Goal: Information Seeking & Learning: Learn about a topic

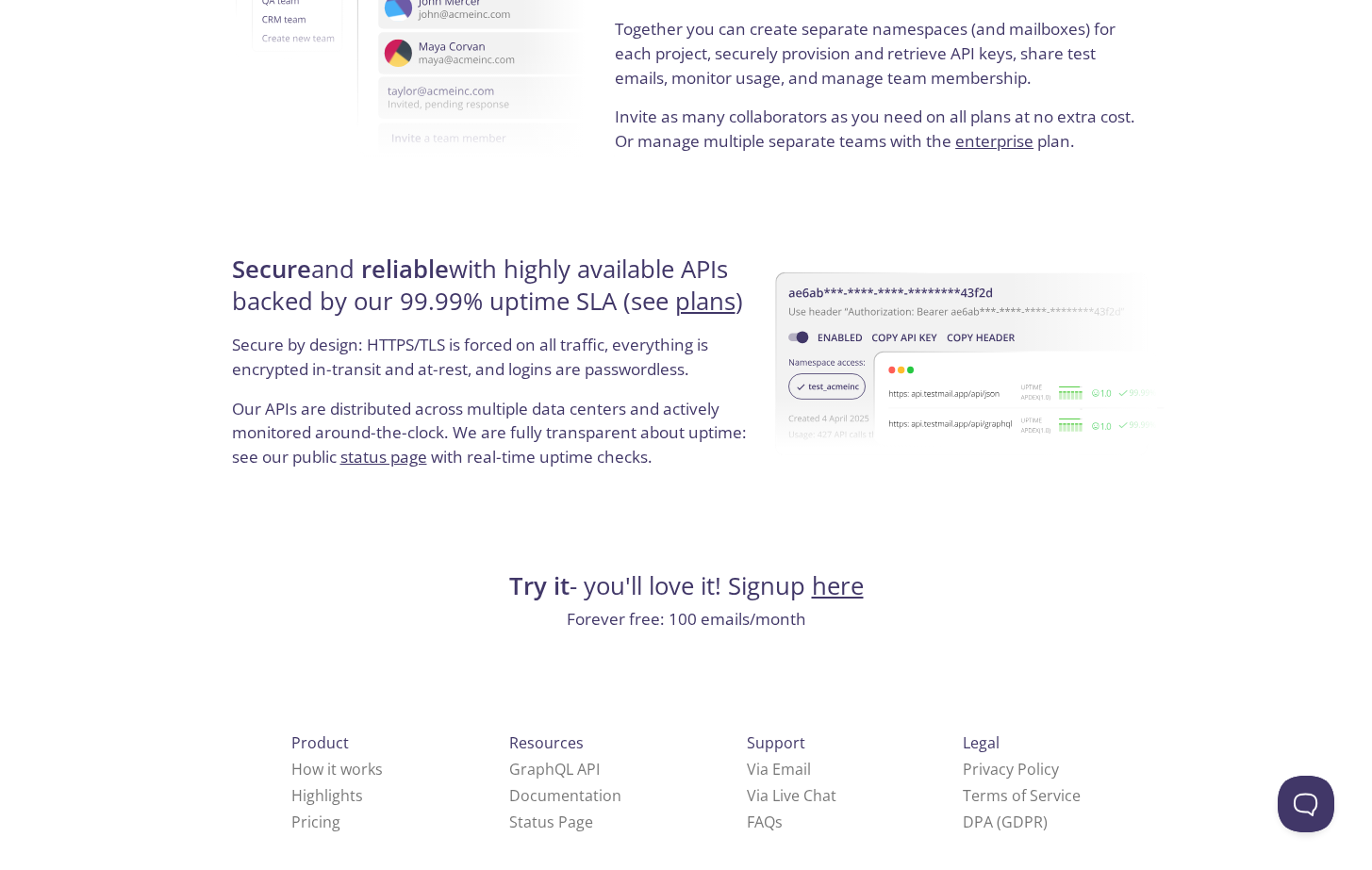
scroll to position [3442, 0]
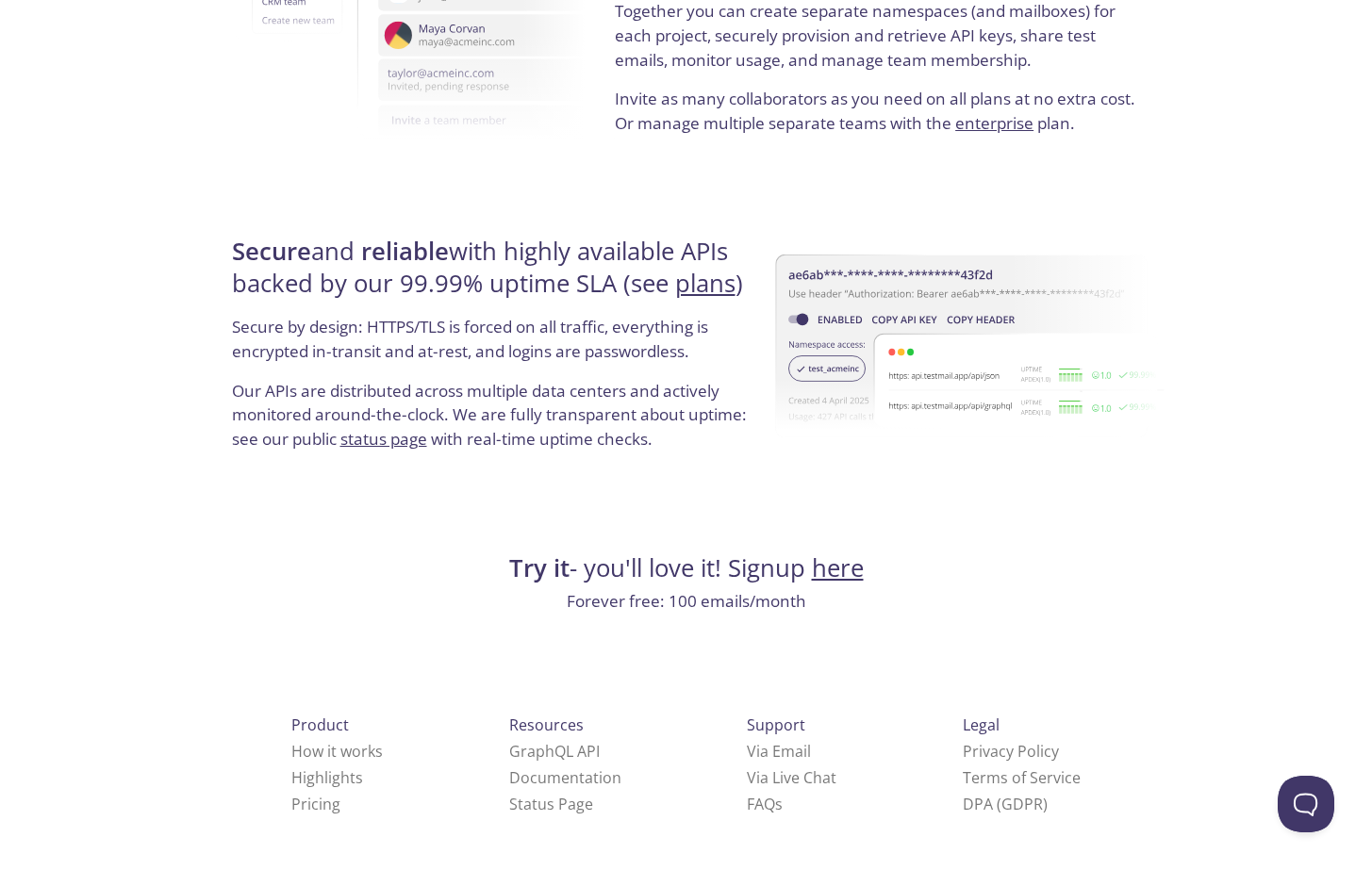
click at [817, 574] on link "here" at bounding box center [837, 568] width 52 height 33
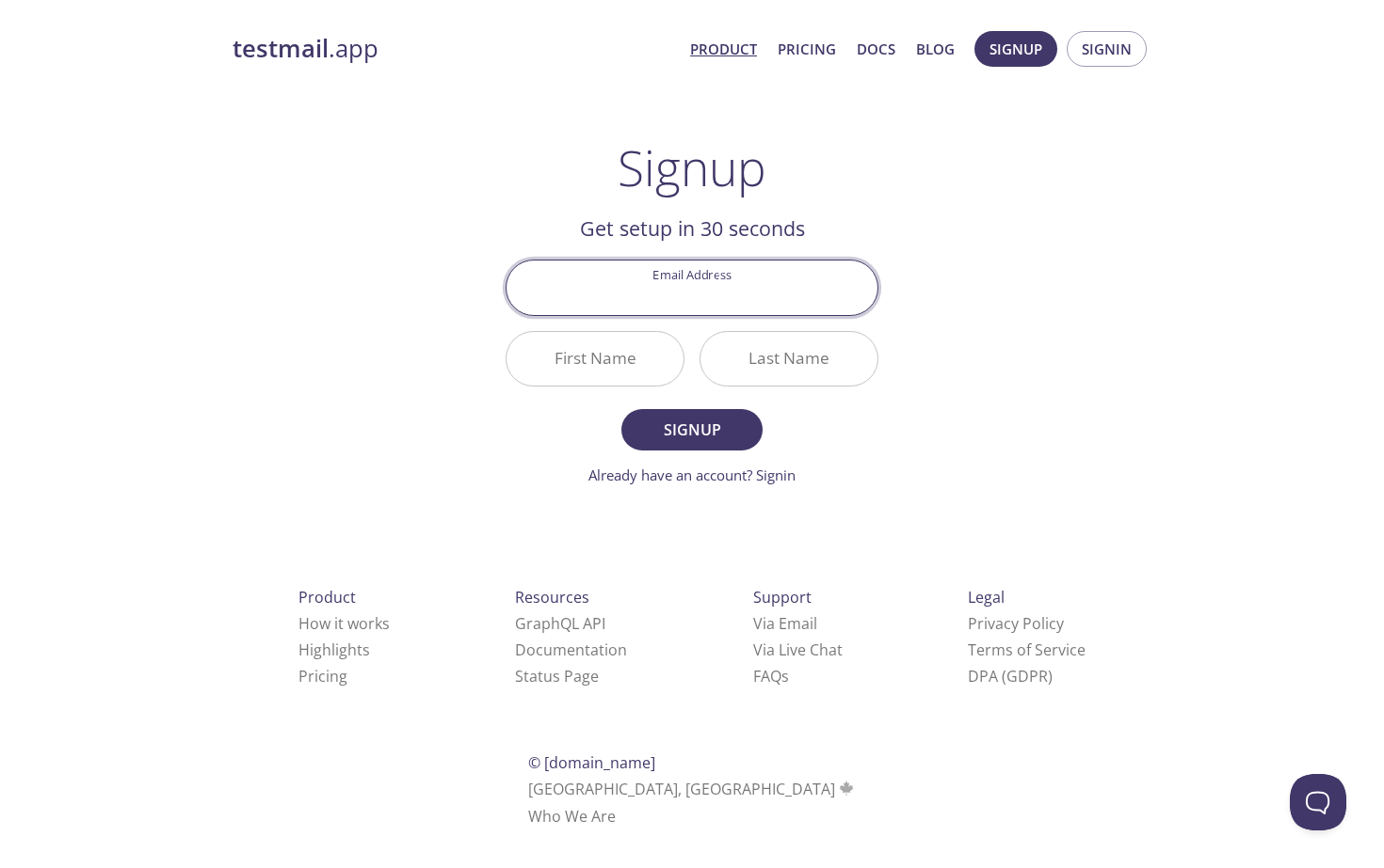
click at [735, 44] on link "Product" at bounding box center [723, 49] width 67 height 24
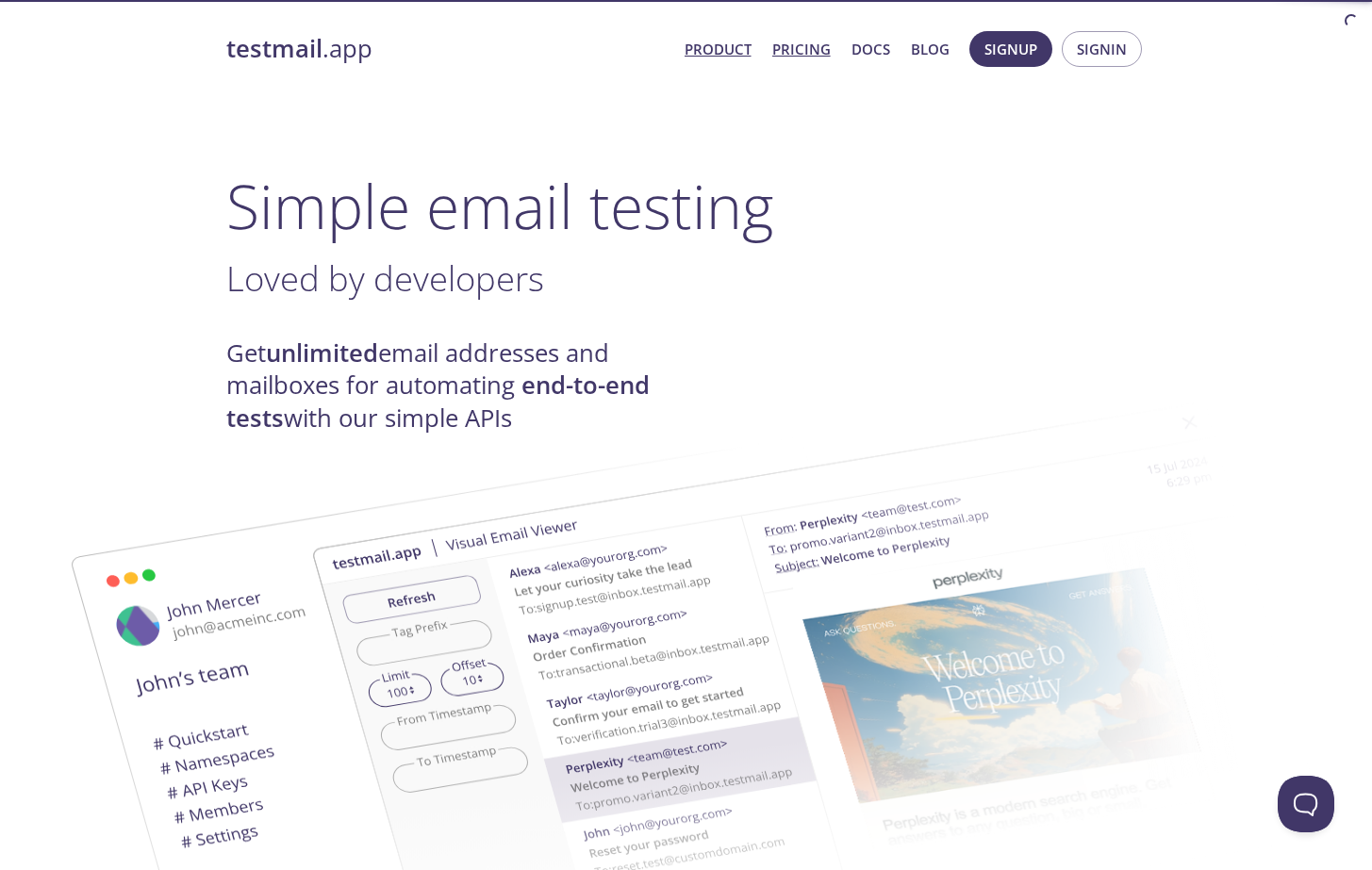
click at [781, 44] on link "Pricing" at bounding box center [802, 49] width 59 height 24
